Goal: Task Accomplishment & Management: Use online tool/utility

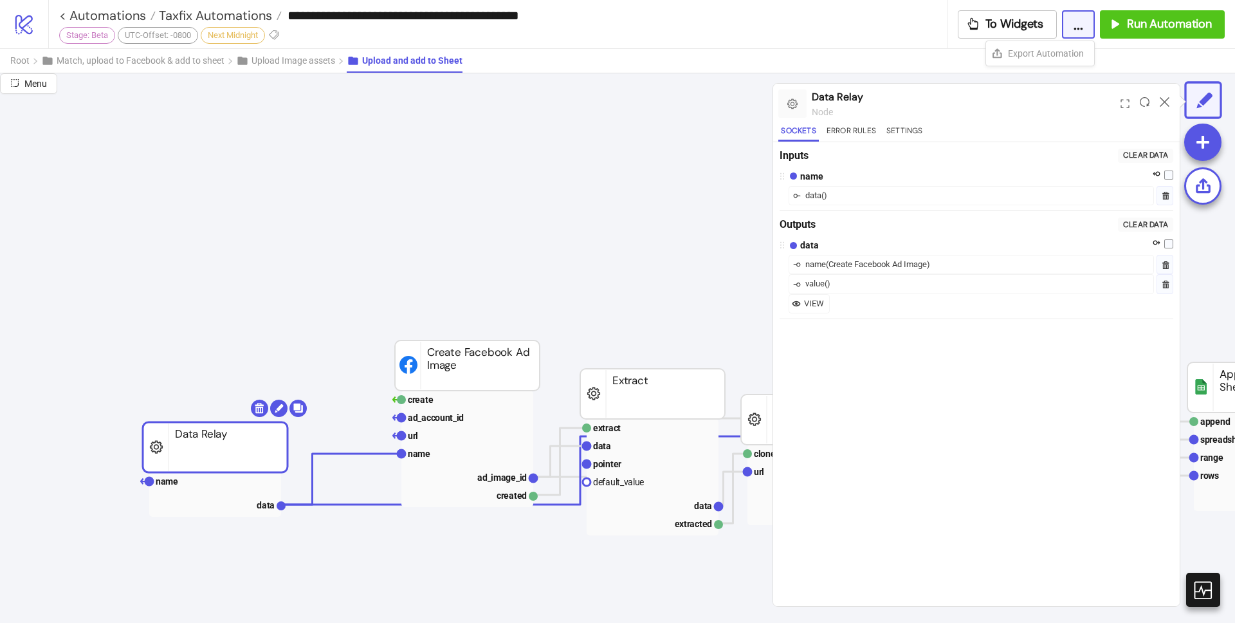
click at [1162, 98] on icon at bounding box center [1165, 102] width 10 height 10
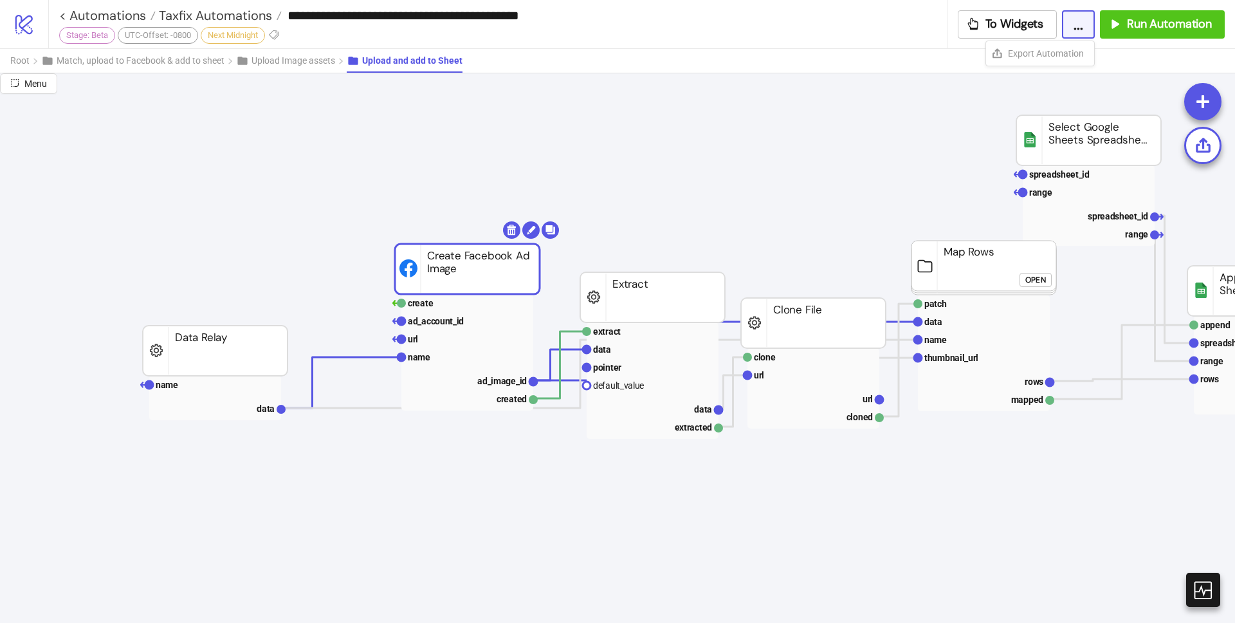
click at [472, 262] on rect at bounding box center [467, 269] width 145 height 50
click at [399, 304] on circle at bounding box center [402, 303] width 8 height 8
click at [405, 303] on circle at bounding box center [402, 303] width 8 height 8
click at [435, 305] on rect at bounding box center [467, 303] width 132 height 18
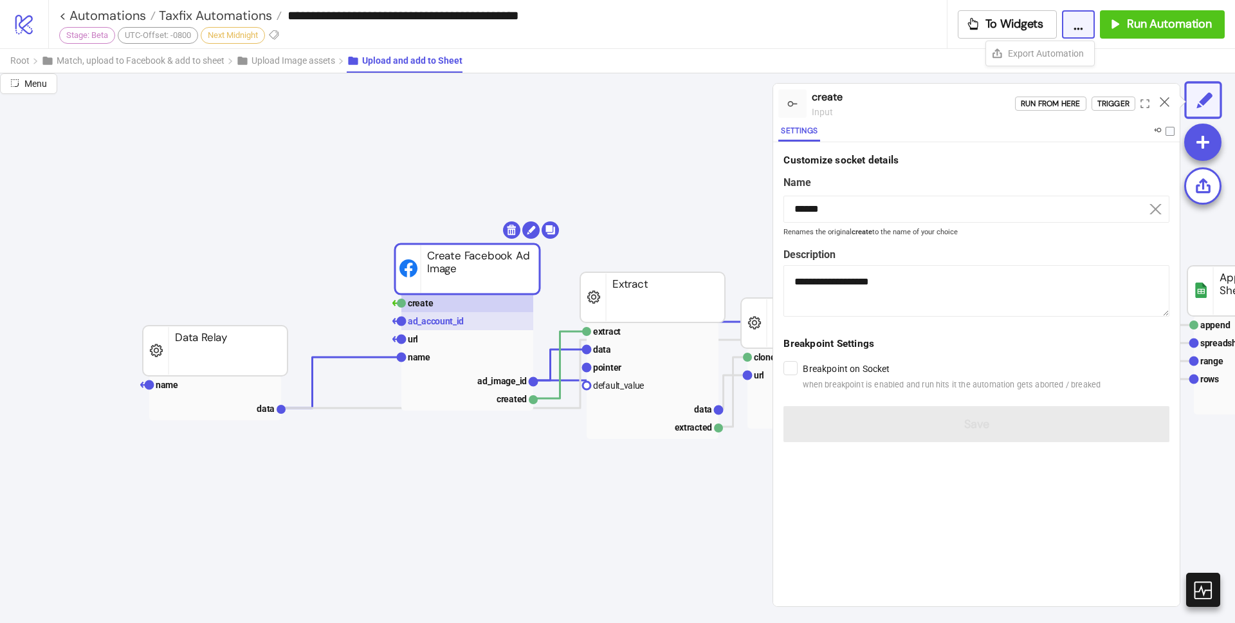
click at [439, 325] on text "ad_account_id" at bounding box center [436, 321] width 56 height 10
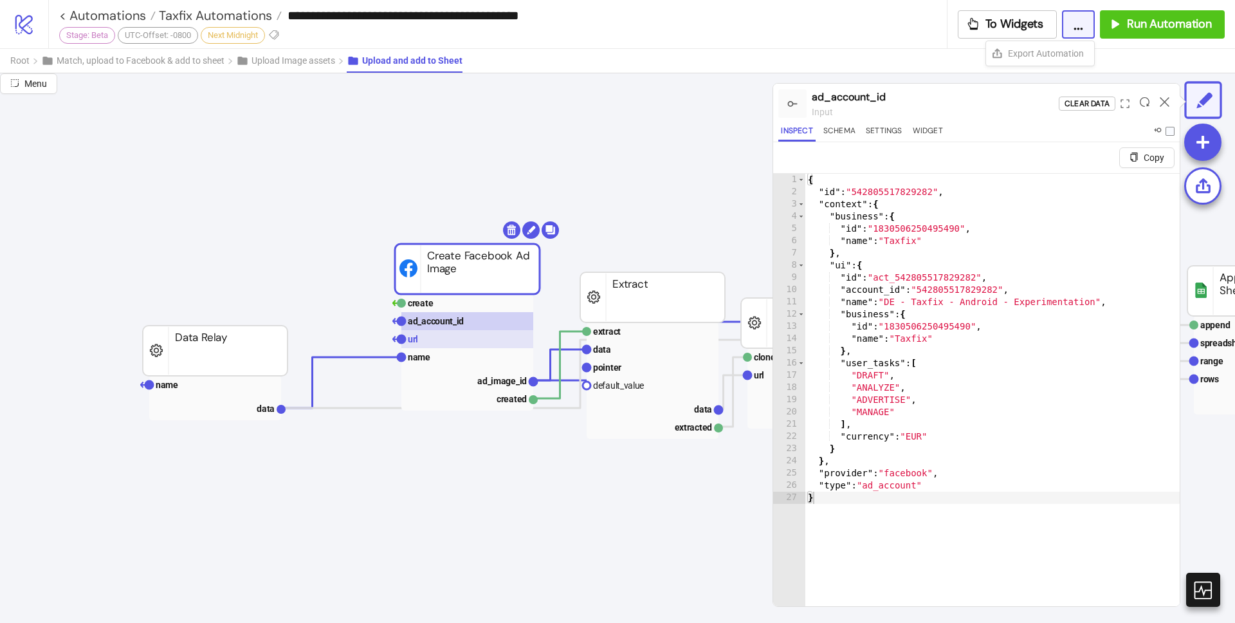
click at [439, 335] on rect at bounding box center [467, 339] width 132 height 18
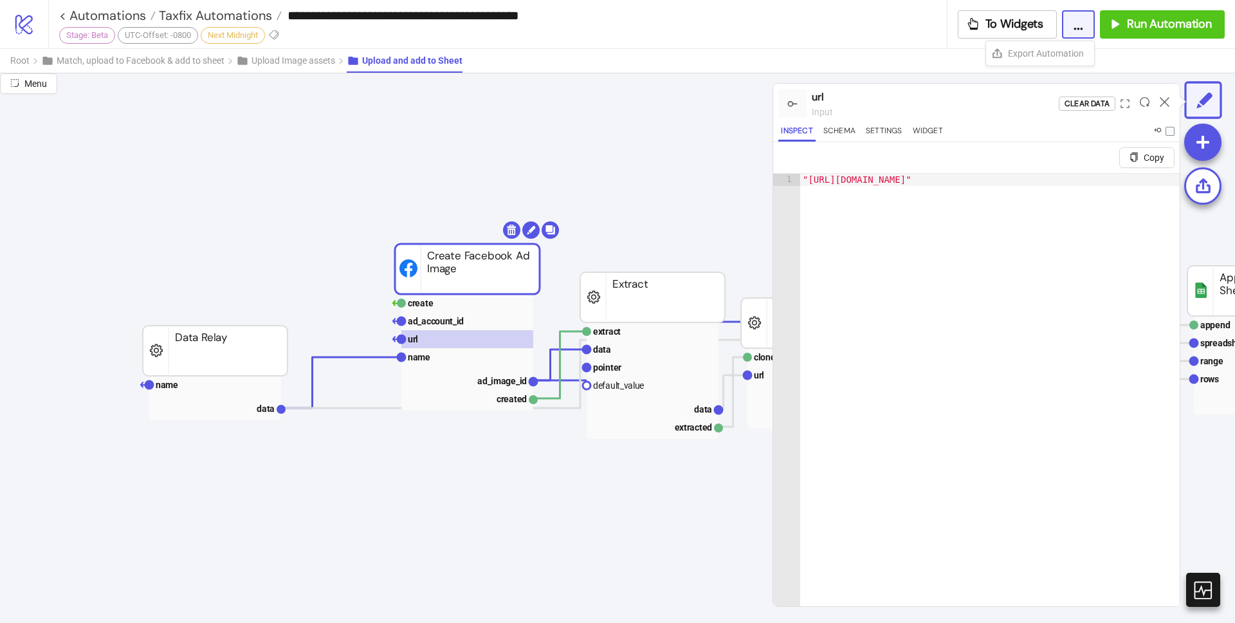
type textarea "**********"
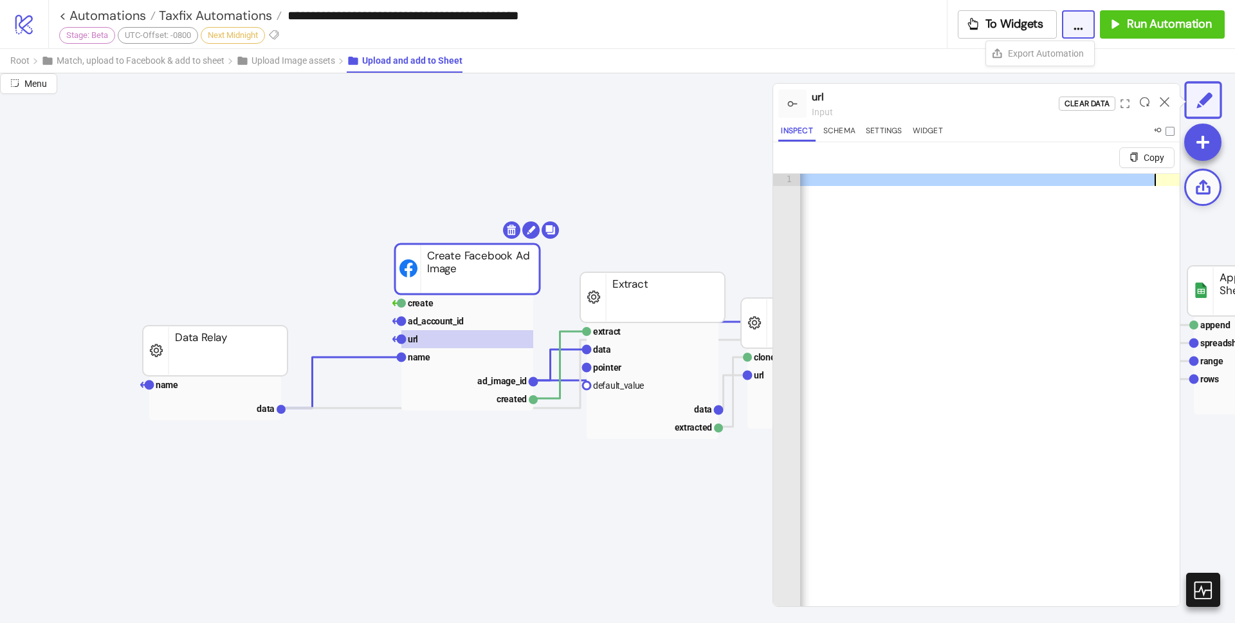
scroll to position [0, 1854]
drag, startPoint x: 906, startPoint y: 182, endPoint x: 1196, endPoint y: 174, distance: 290.9
click at [1196, 174] on div "**********" at bounding box center [617, 347] width 1235 height 549
click at [428, 360] on text "name" at bounding box center [419, 357] width 23 height 10
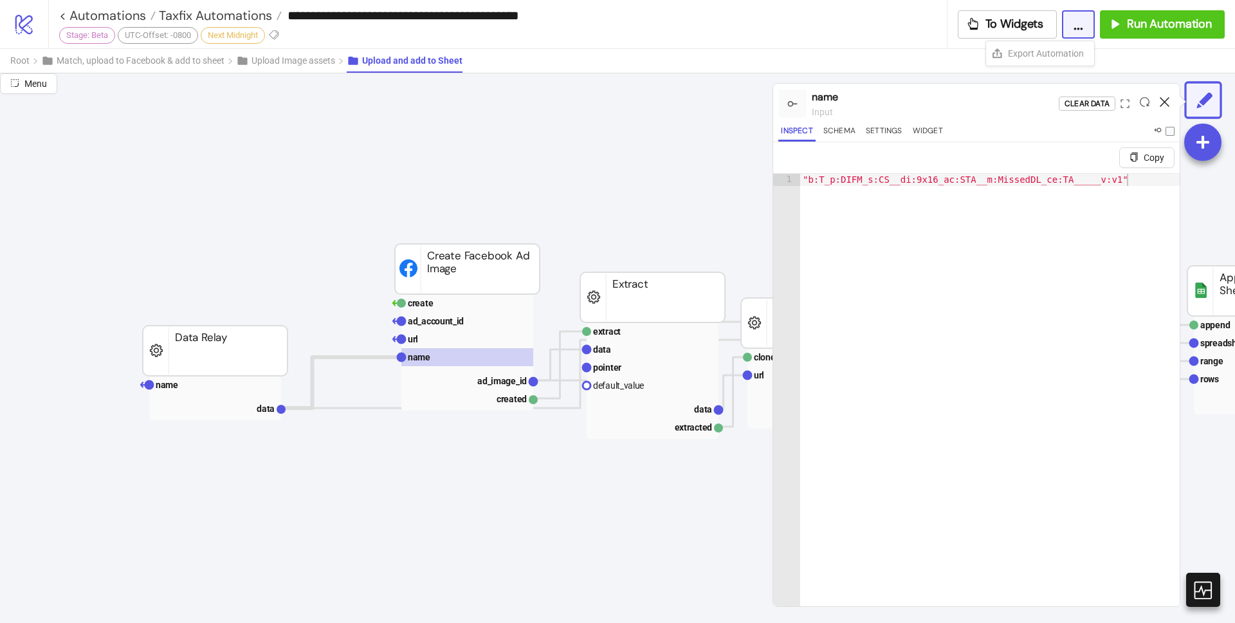
click at [1166, 103] on icon at bounding box center [1165, 102] width 10 height 10
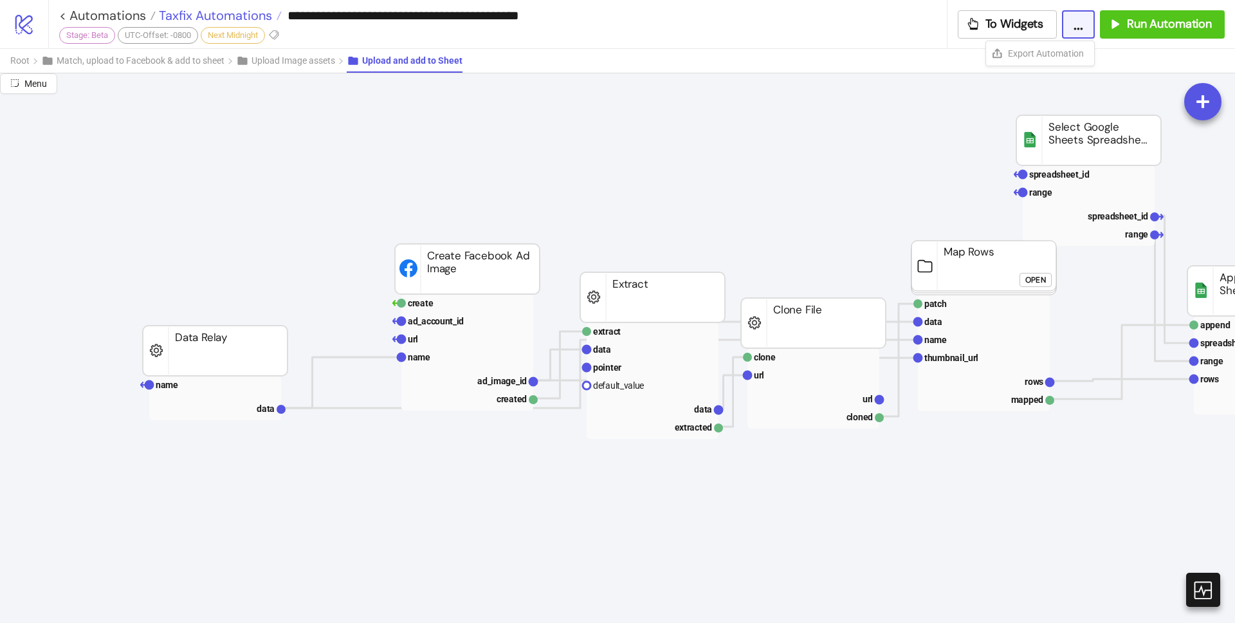
click at [253, 17] on span "Taxfix Automations" at bounding box center [214, 15] width 116 height 17
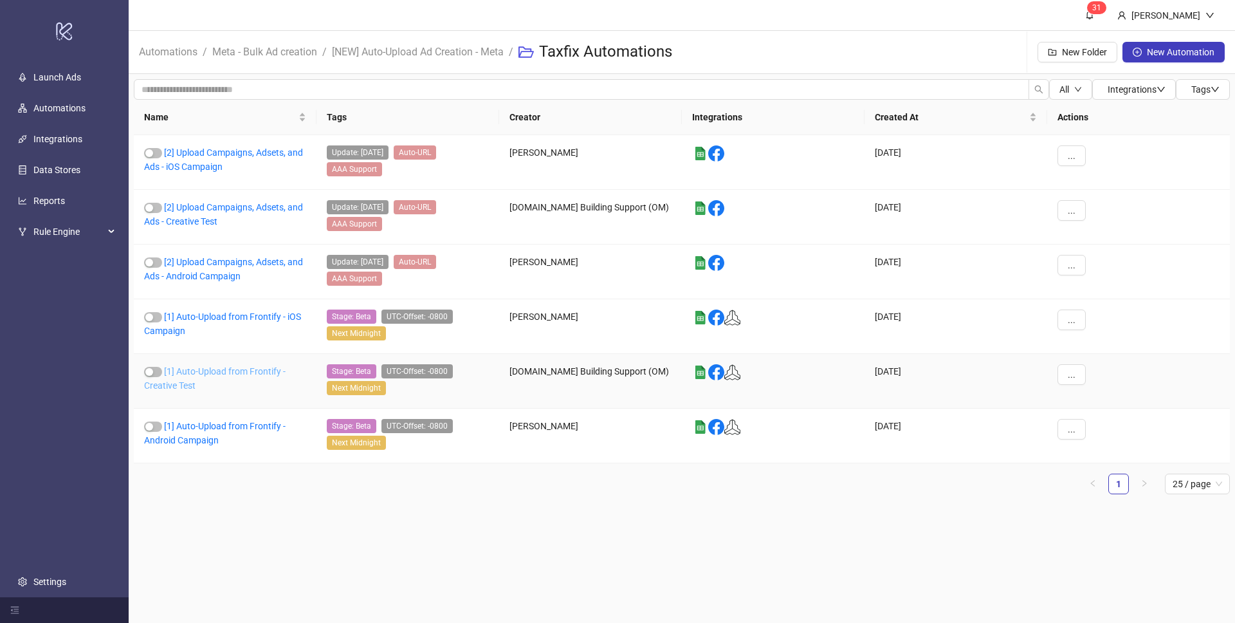
click at [222, 373] on link "[1] Auto-Upload from Frontify - Creative Test" at bounding box center [215, 378] width 142 height 24
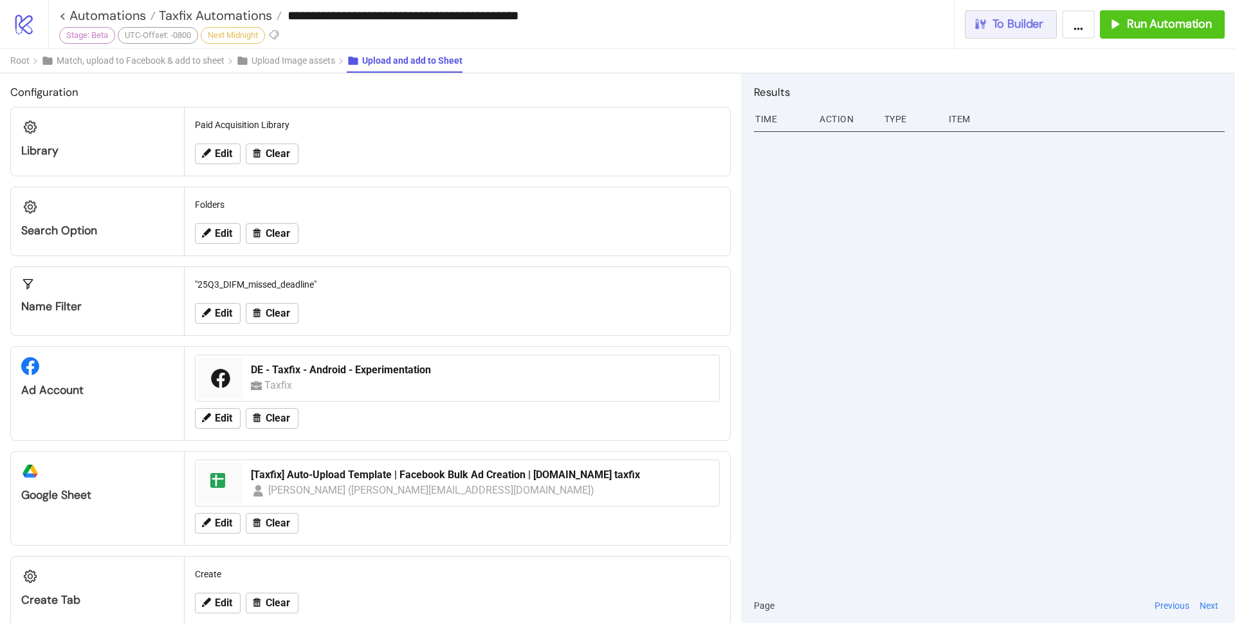
click at [992, 32] on button "To Builder" at bounding box center [1011, 24] width 93 height 28
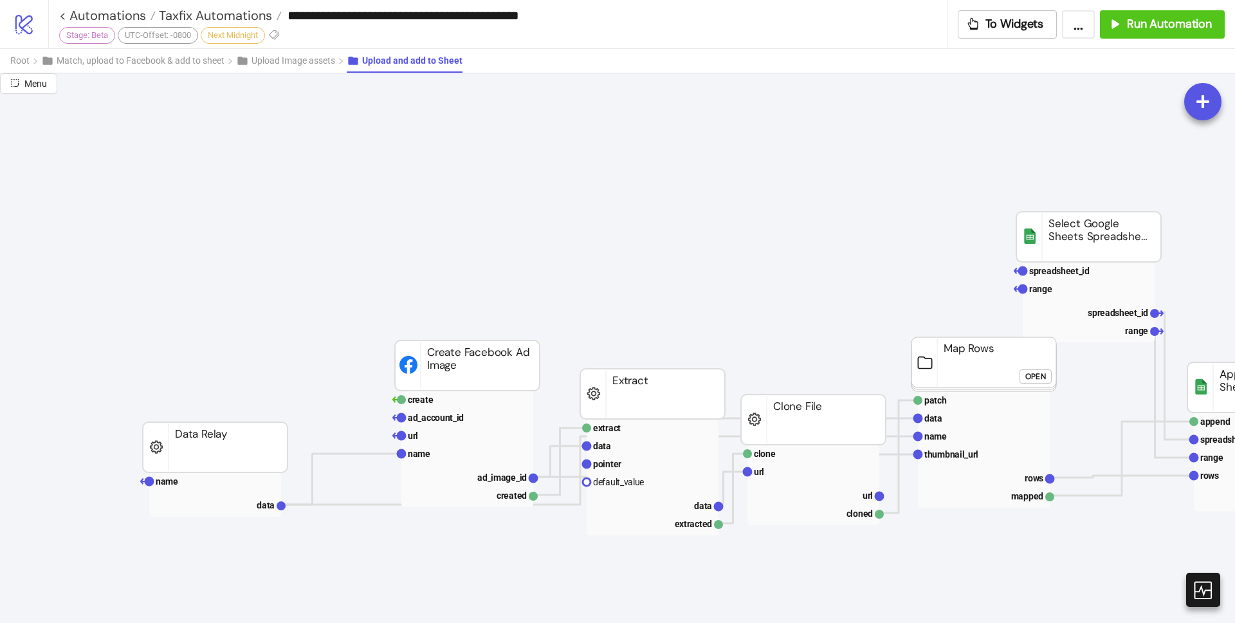
click at [479, 363] on rect at bounding box center [467, 365] width 145 height 50
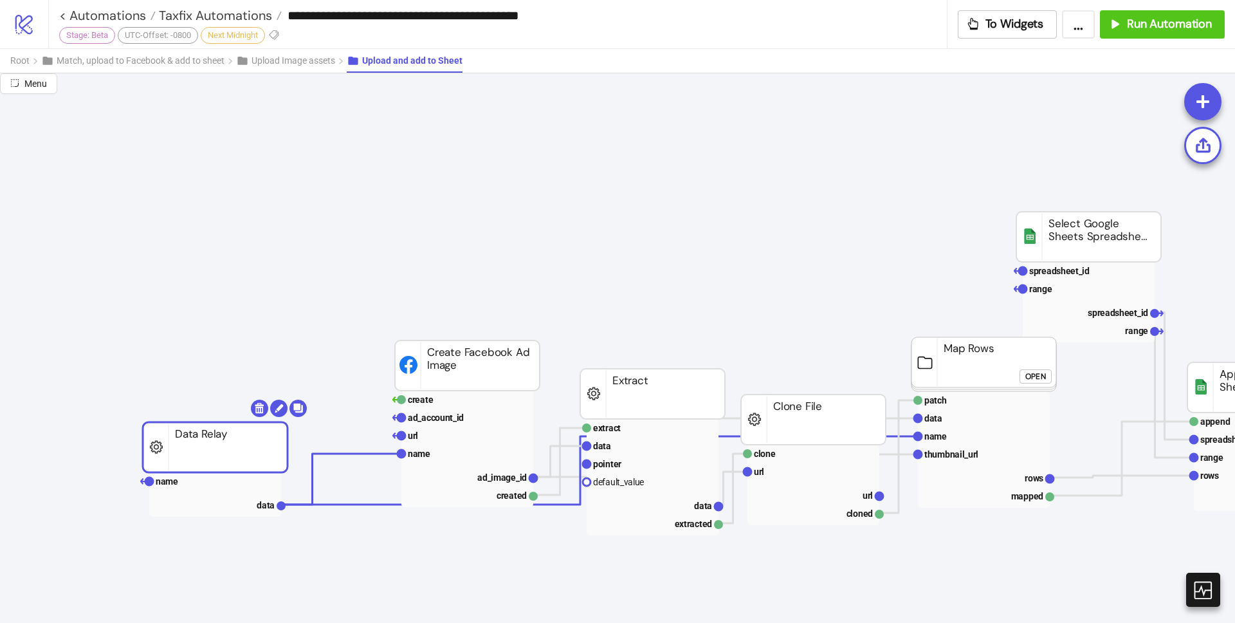
click at [233, 448] on rect at bounding box center [215, 447] width 145 height 50
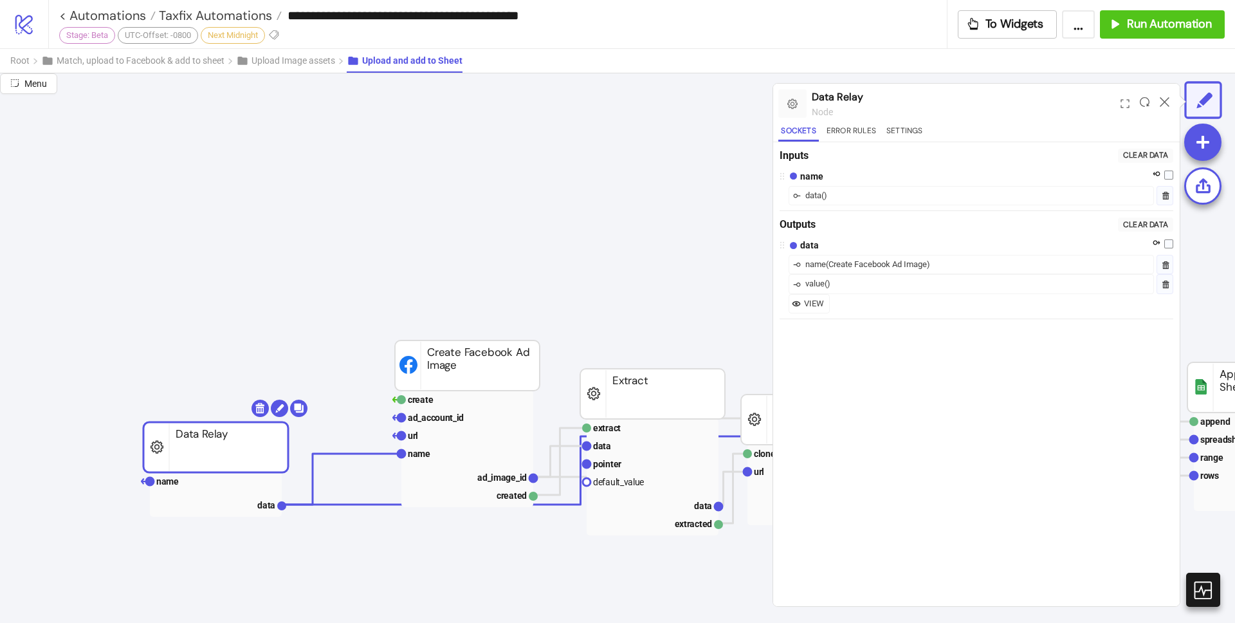
click at [234, 448] on rect at bounding box center [215, 447] width 145 height 50
click at [890, 268] on div "( Create Facebook Ad Image )" at bounding box center [878, 264] width 104 height 13
click at [835, 199] on div "data ( )" at bounding box center [971, 195] width 365 height 19
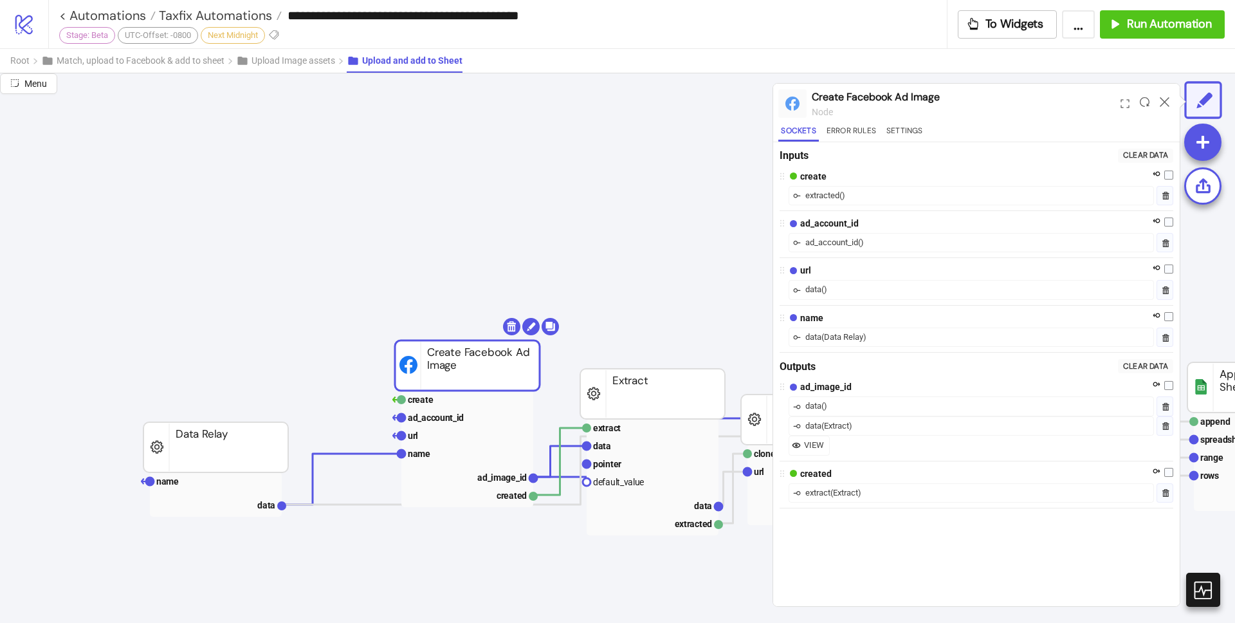
click at [811, 449] on span "VIEW" at bounding box center [814, 445] width 20 height 13
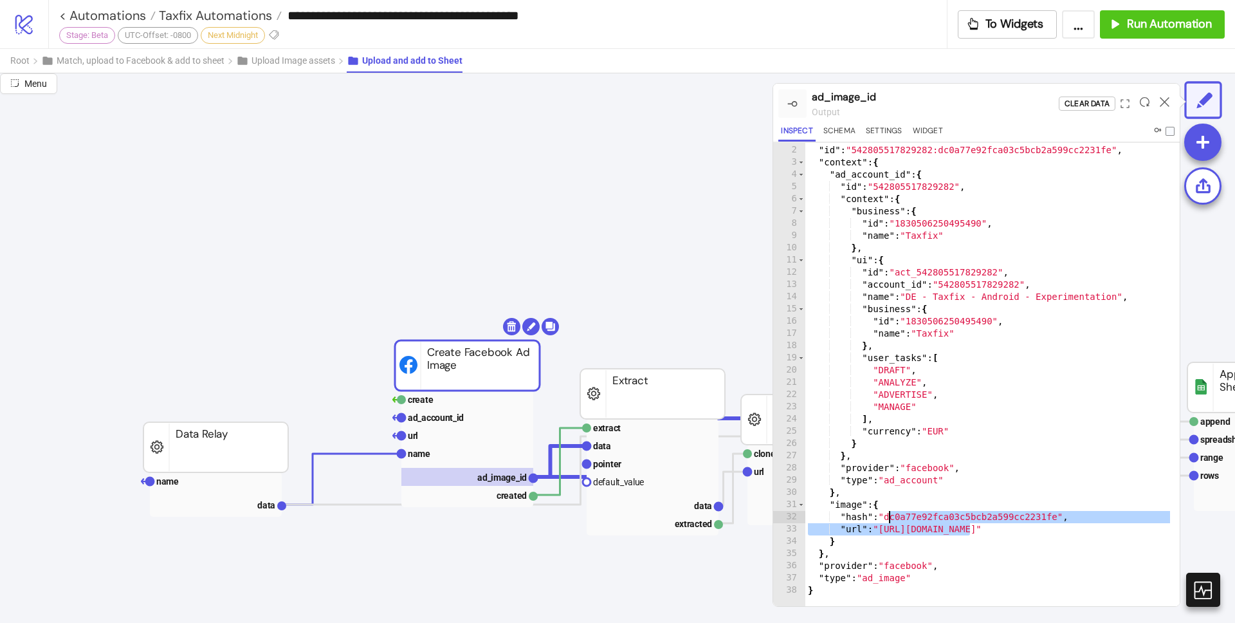
drag, startPoint x: 971, startPoint y: 530, endPoint x: 889, endPoint y: 522, distance: 82.8
click at [889, 522] on div "{ "id" : "542805517829282:dc0a77e92fca03c5bcb2a599cc2231fe" , "context" : { "ad…" at bounding box center [987, 374] width 365 height 463
type textarea "**********"
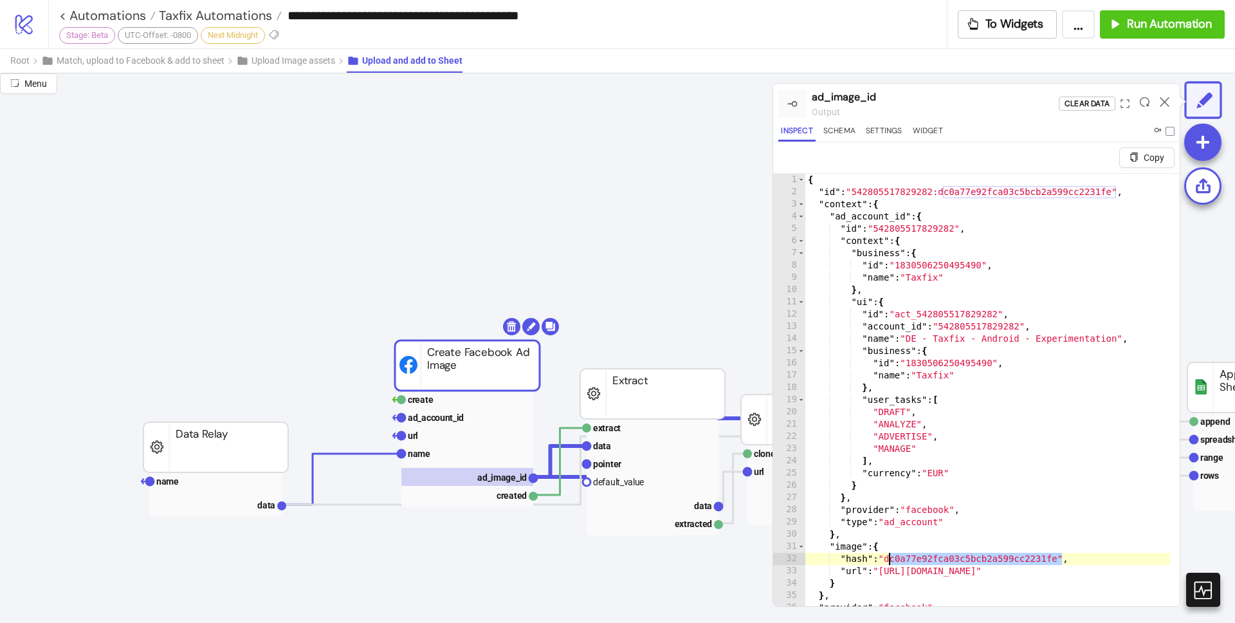
click at [435, 376] on rect at bounding box center [467, 365] width 145 height 50
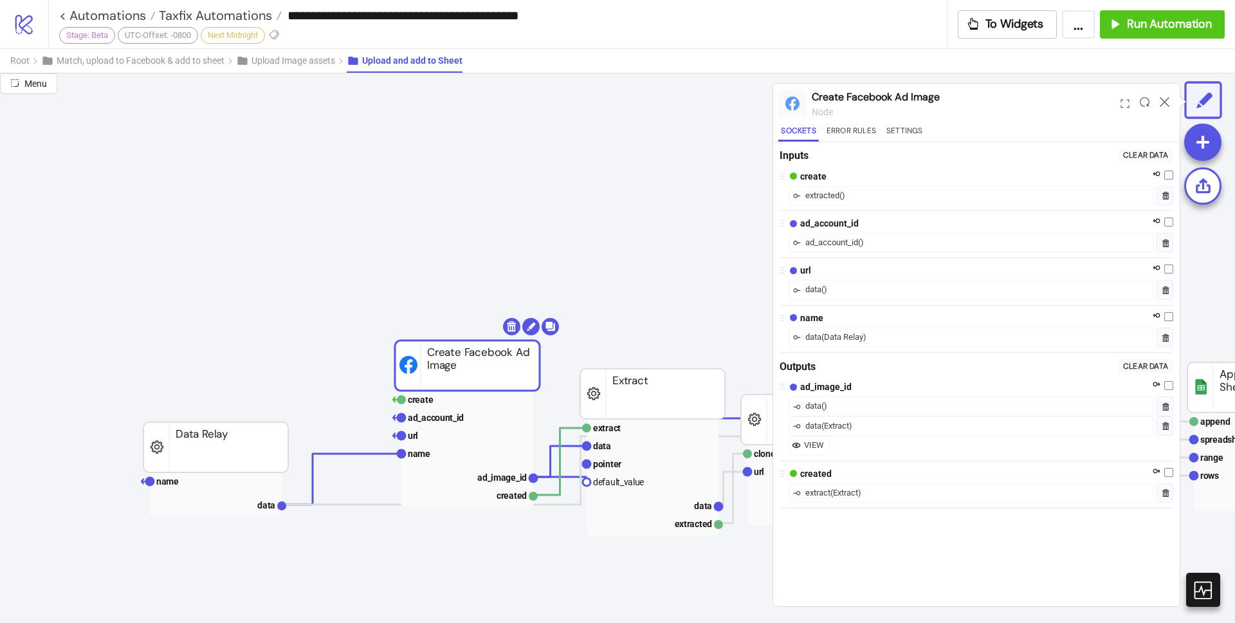
click at [896, 338] on div "data ( Data Relay )" at bounding box center [971, 336] width 365 height 19
click at [843, 132] on button "Error Rules" at bounding box center [851, 132] width 55 height 17
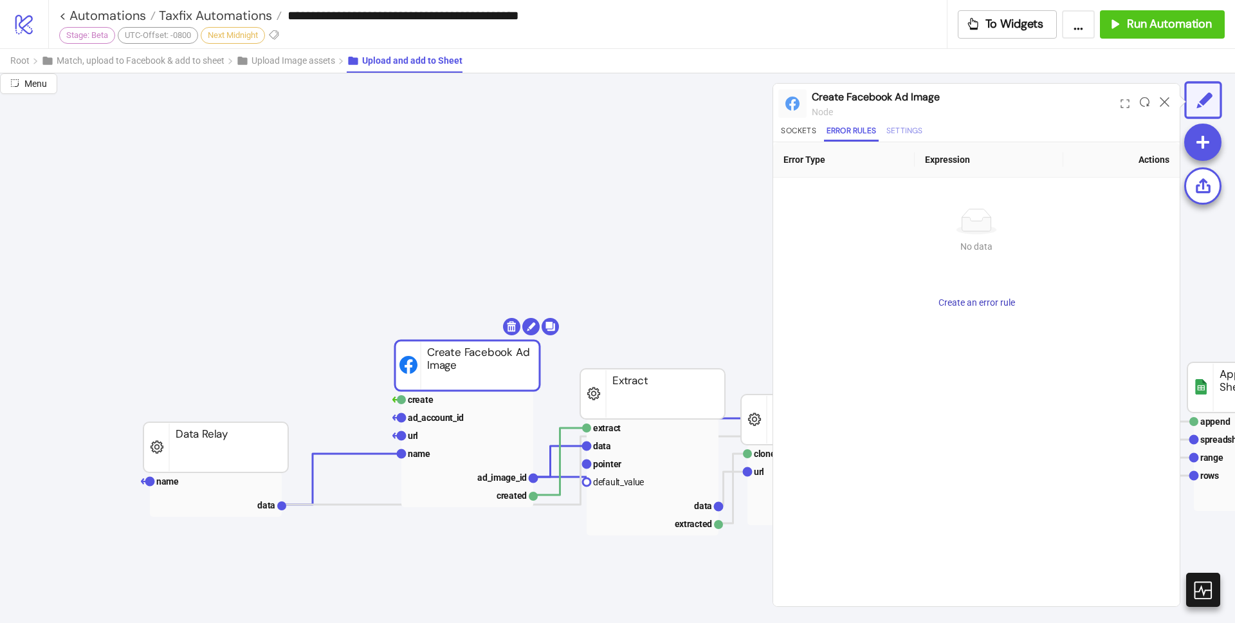
click at [903, 130] on button "Settings" at bounding box center [905, 132] width 42 height 17
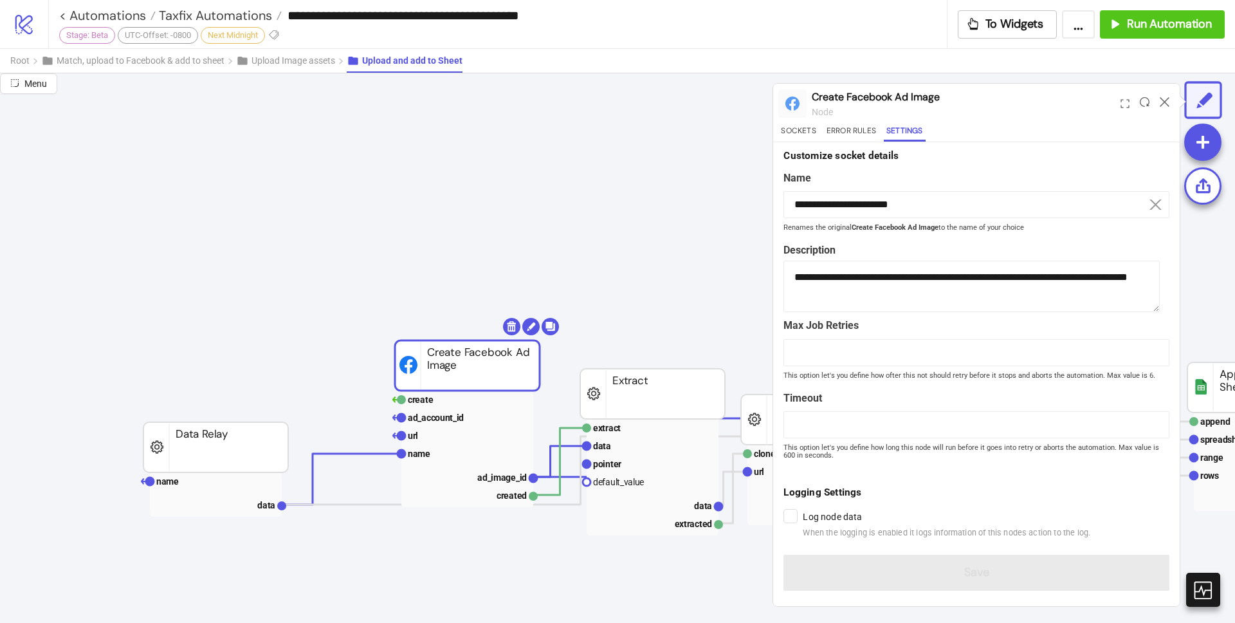
scroll to position [10, 0]
